Goal: Answer question/provide support: Share knowledge or assist other users

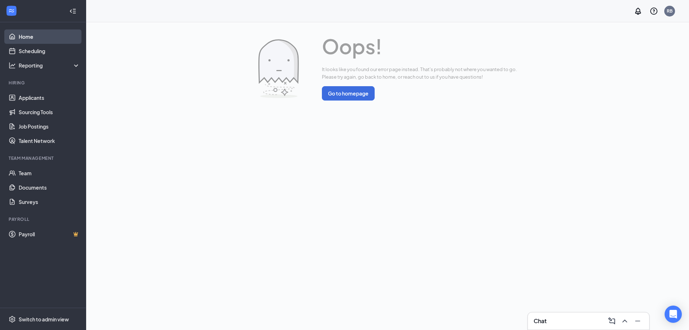
click at [27, 34] on link "Home" at bounding box center [49, 36] width 61 height 14
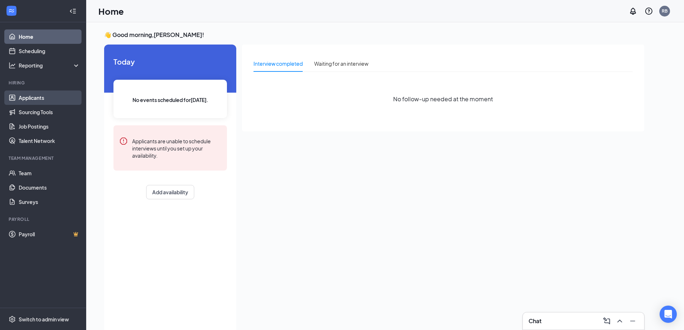
click at [33, 96] on link "Applicants" at bounding box center [49, 97] width 61 height 14
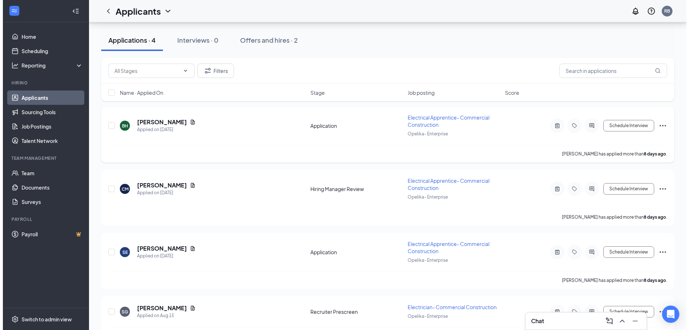
scroll to position [90, 0]
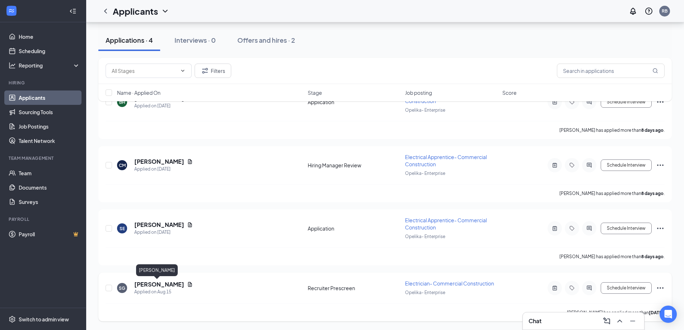
click at [147, 282] on h5 "[PERSON_NAME]" at bounding box center [159, 284] width 50 height 8
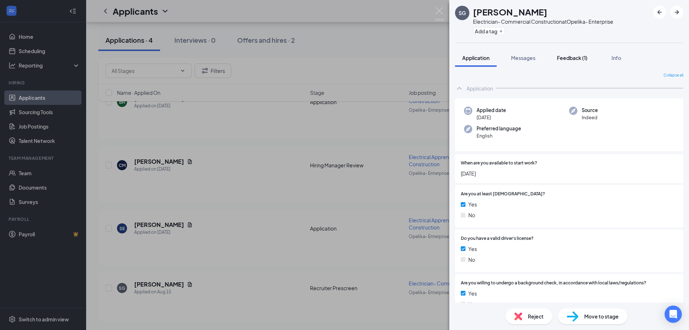
click at [579, 56] on span "Feedback (1)" at bounding box center [572, 58] width 31 height 6
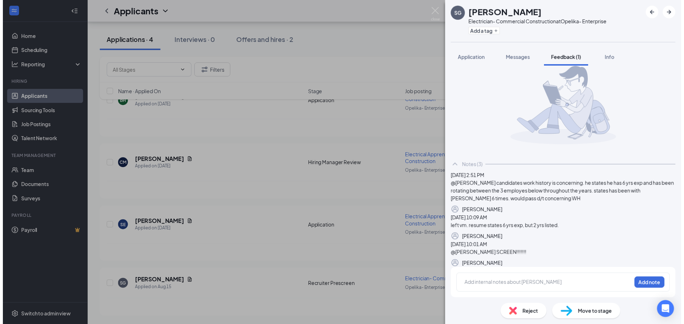
scroll to position [65, 0]
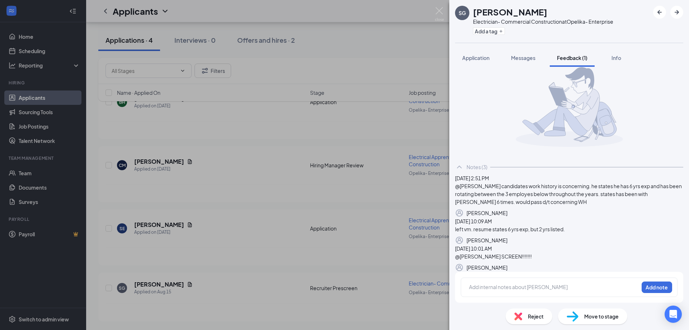
click at [517, 315] on img at bounding box center [518, 316] width 8 height 8
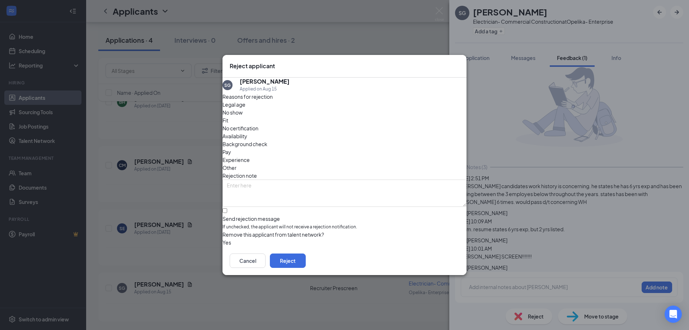
click at [459, 62] on icon "Cross" at bounding box center [459, 62] width 0 height 0
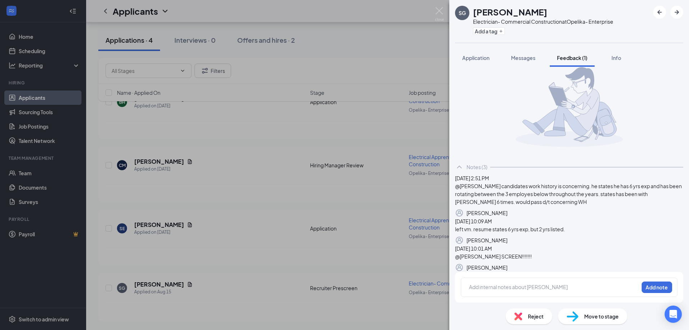
click at [488, 280] on div "Add internal notes about [PERSON_NAME] Add note" at bounding box center [569, 286] width 217 height 19
click at [485, 290] on div at bounding box center [553, 287] width 169 height 8
click at [571, 288] on button "Add note" at bounding box center [556, 287] width 29 height 11
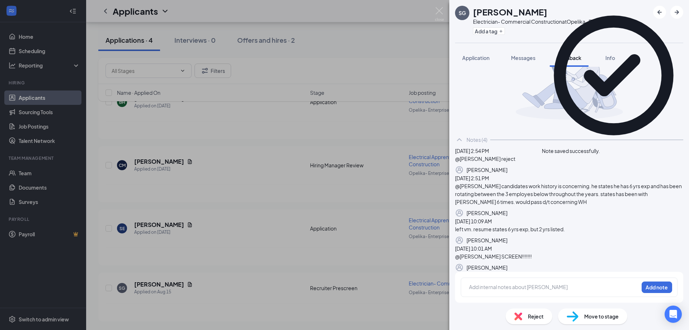
click at [600, 147] on icon "Cross" at bounding box center [600, 147] width 0 height 0
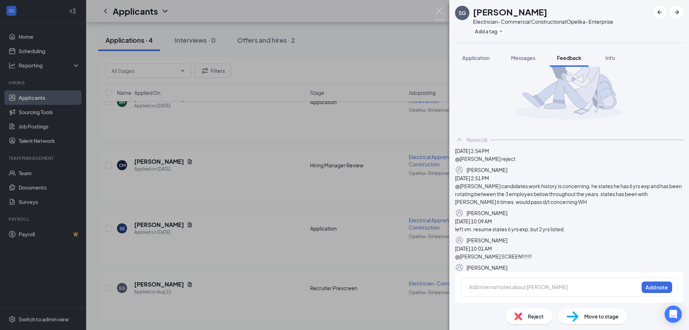
click at [281, 27] on div "SG [PERSON_NAME] Electrician- Commercial Construction at Opelika- Enterprise Ad…" at bounding box center [344, 165] width 689 height 330
